Goal: Task Accomplishment & Management: Understand process/instructions

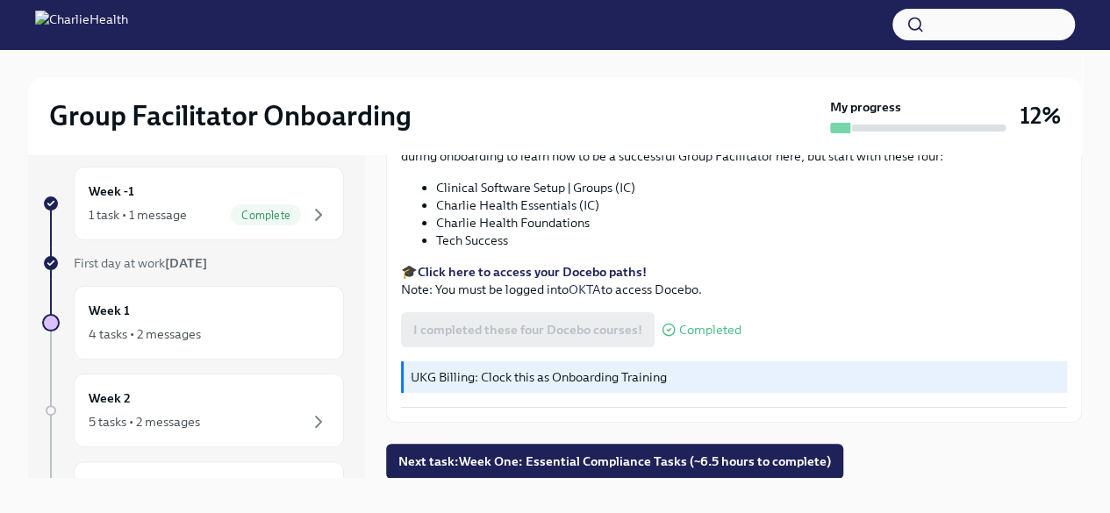
scroll to position [30, 0]
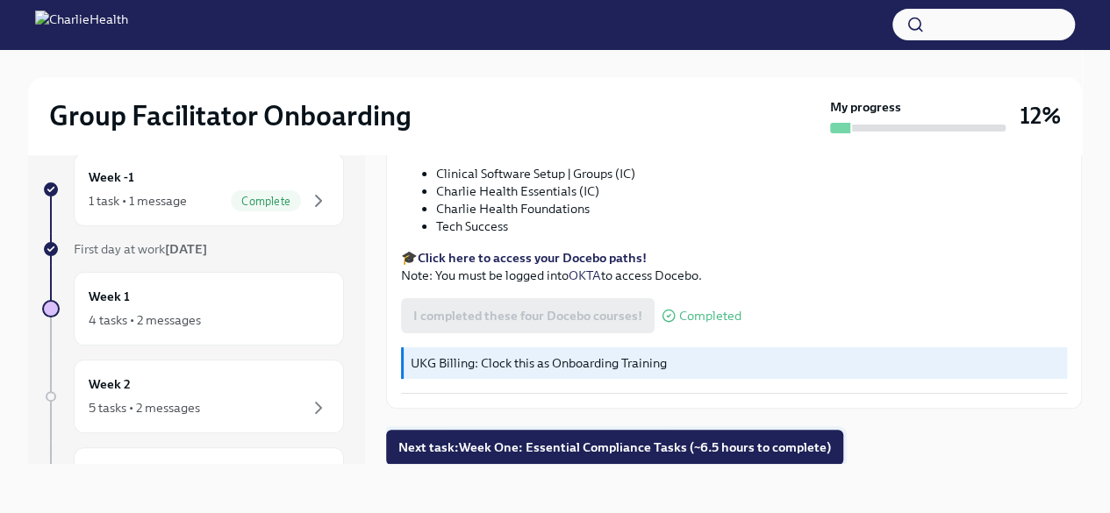
click at [625, 445] on span "Next task : Week One: Essential Compliance Tasks (~6.5 hours to complete)" at bounding box center [614, 448] width 432 height 18
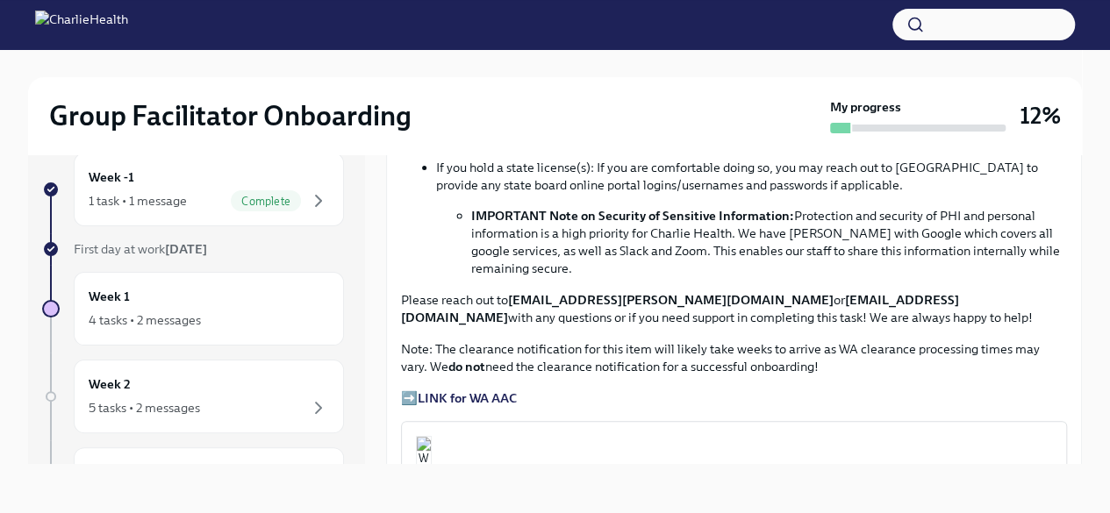
scroll to position [1140, 0]
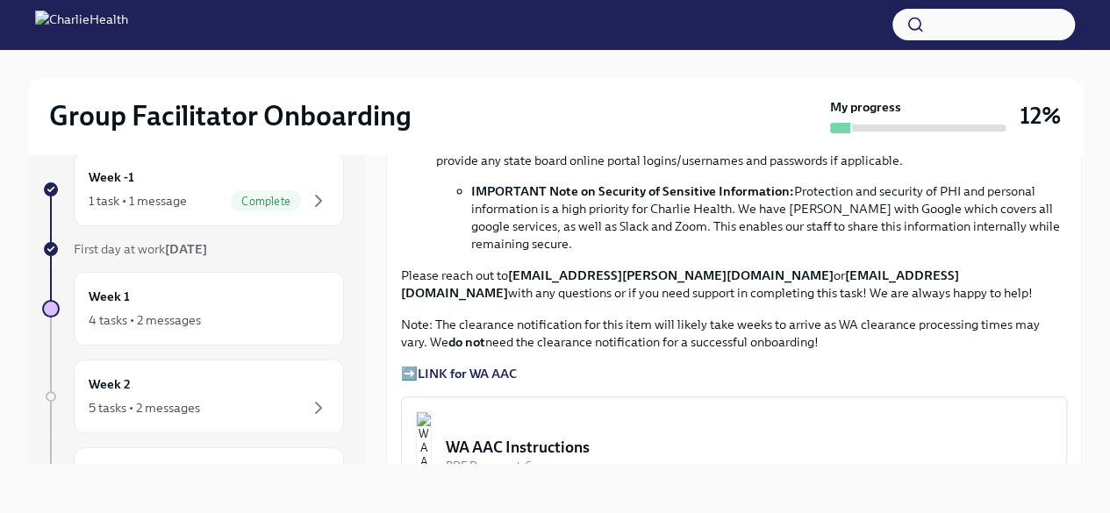
click at [481, 366] on strong "LINK for WA AAC" at bounding box center [467, 374] width 99 height 16
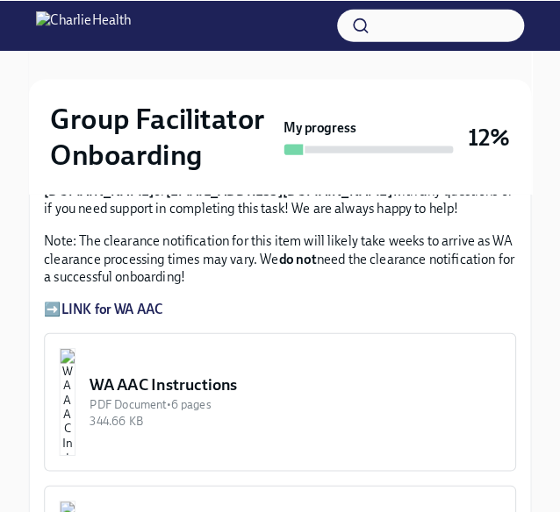
scroll to position [1769, 0]
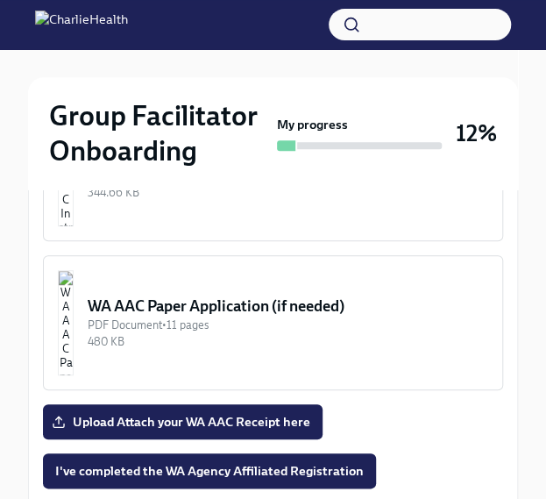
click at [74, 285] on img "button" at bounding box center [66, 322] width 16 height 105
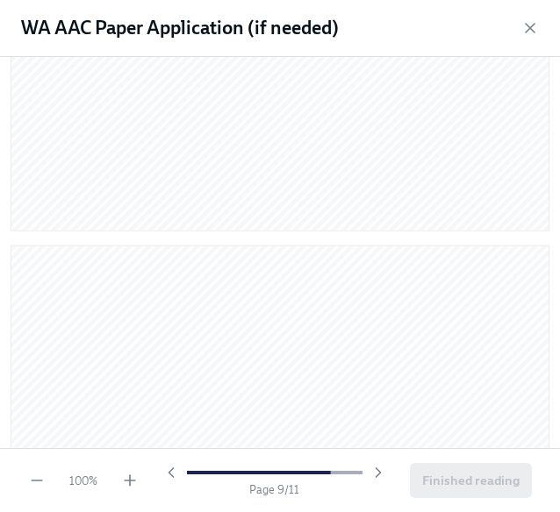
scroll to position [0, 0]
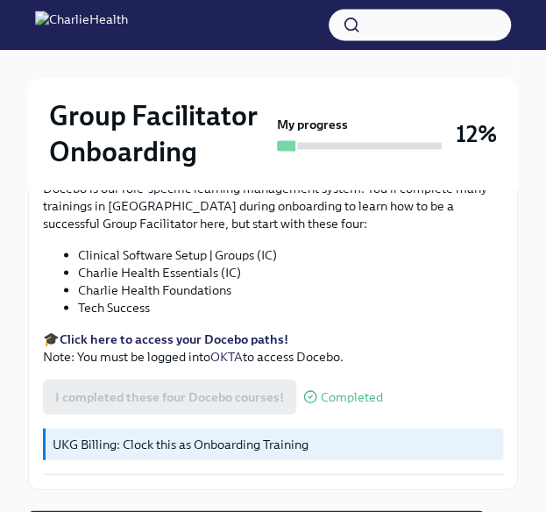
scroll to position [2328, 0]
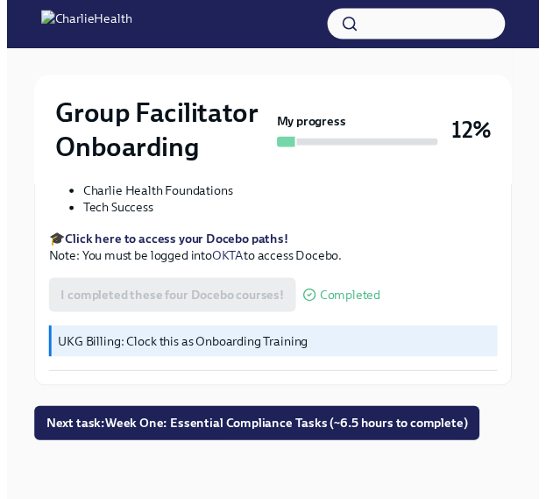
scroll to position [2416, 0]
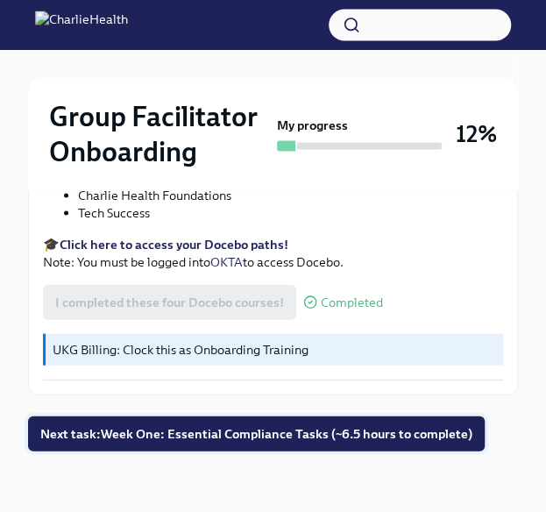
click at [282, 425] on span "Next task : Week One: Essential Compliance Tasks (~6.5 hours to complete)" at bounding box center [256, 434] width 432 height 18
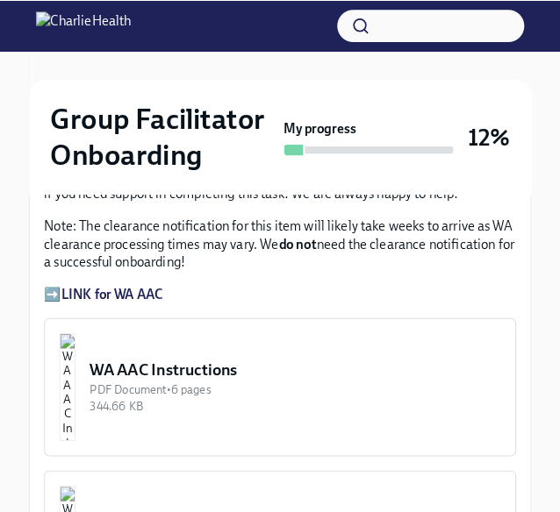
scroll to position [1539, 0]
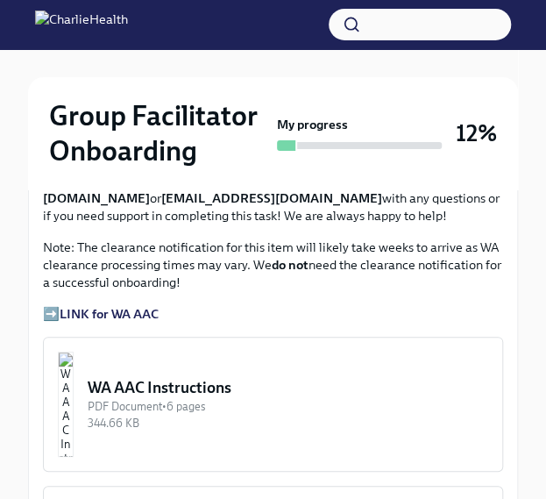
click at [74, 368] on img "button" at bounding box center [66, 404] width 16 height 105
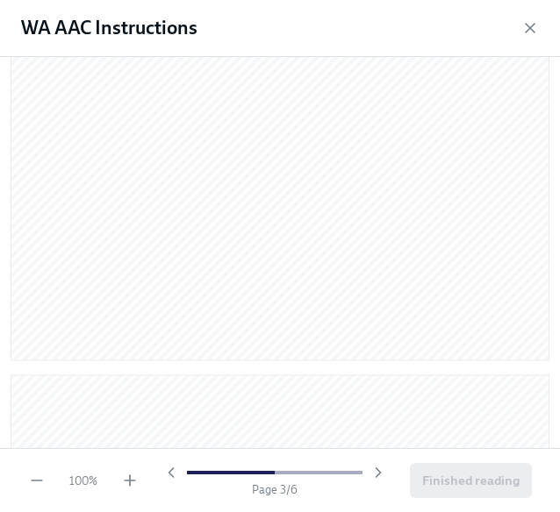
scroll to position [1842, 0]
